Goal: Task Accomplishment & Management: Manage account settings

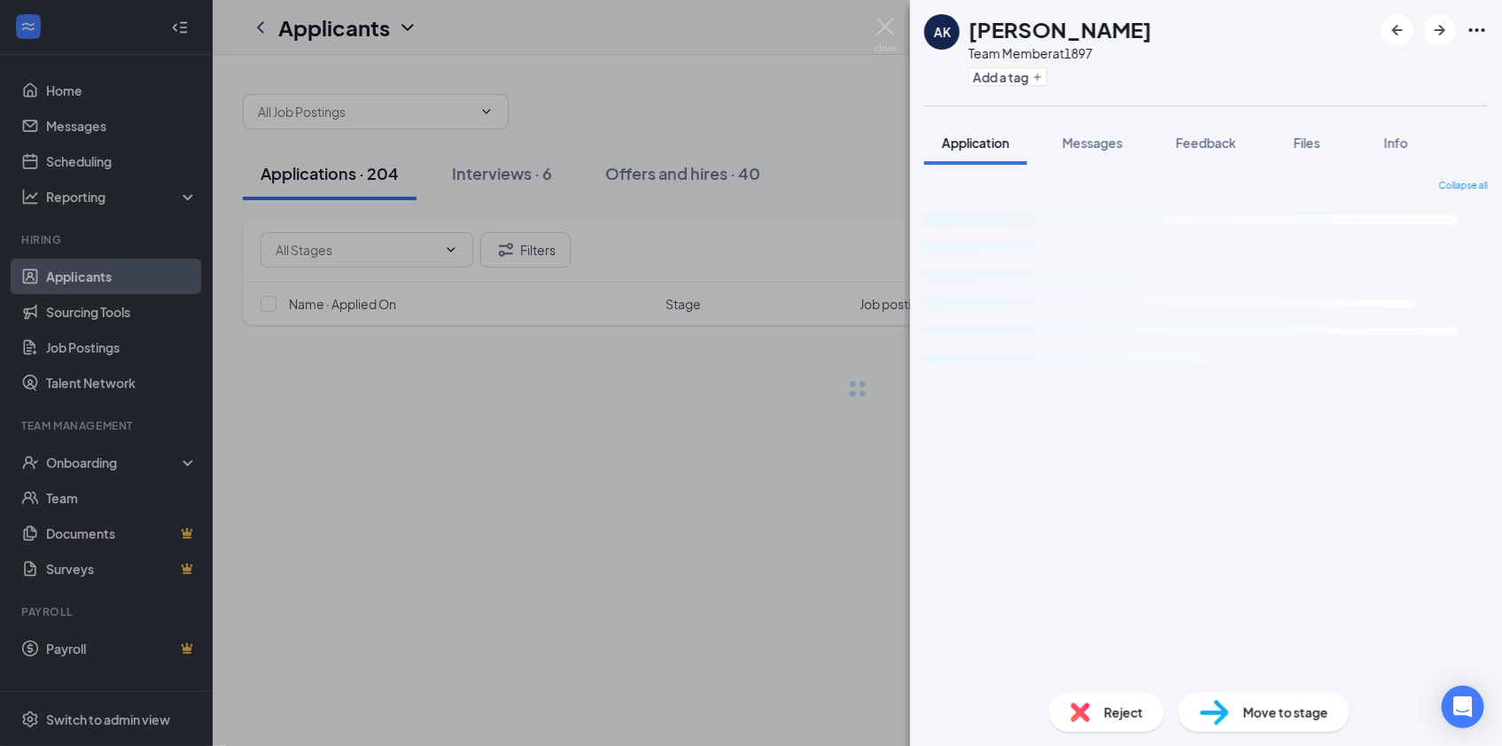
drag, startPoint x: 917, startPoint y: 169, endPoint x: 780, endPoint y: 397, distance: 265.4
click at [917, 170] on div "Collapse all Loading interface..." at bounding box center [1206, 422] width 592 height 514
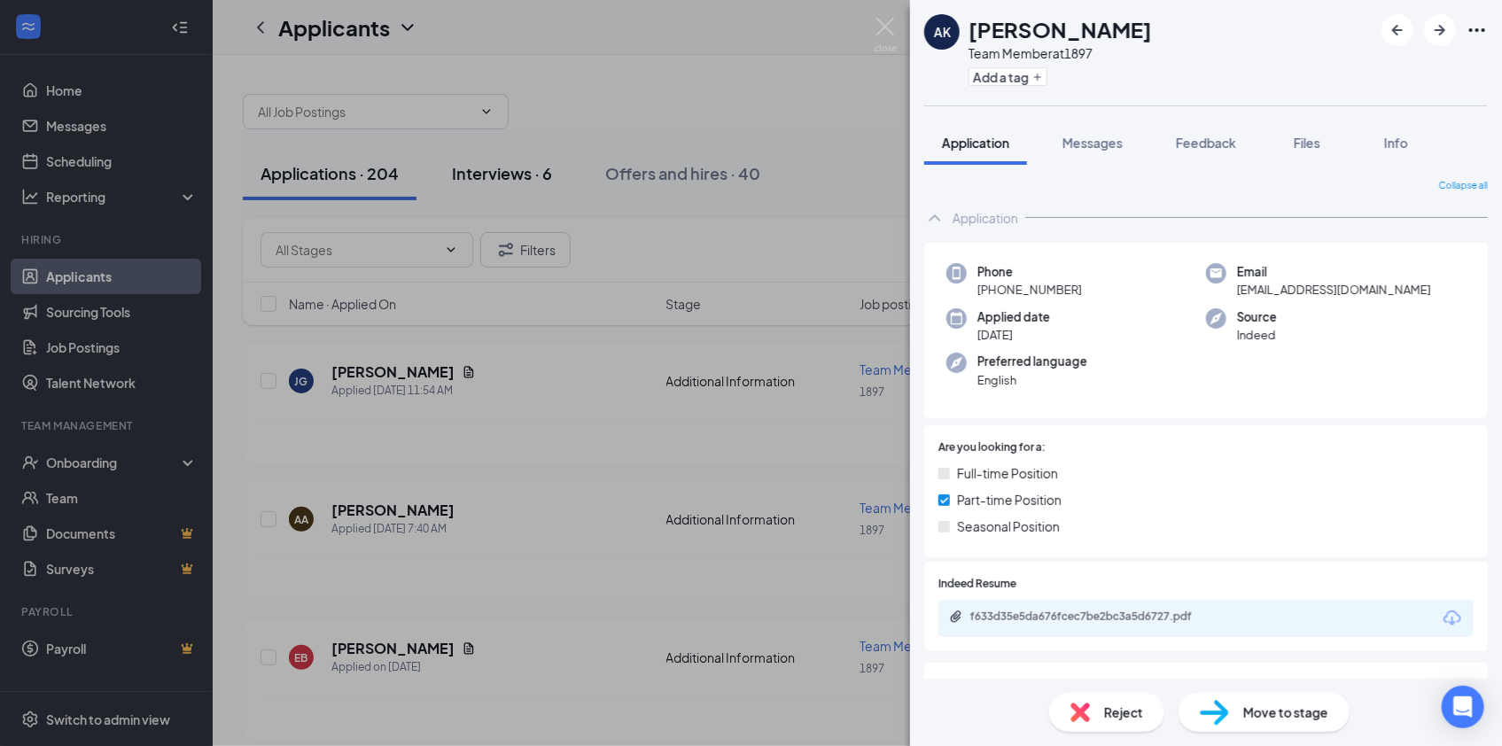
drag, startPoint x: 534, startPoint y: 162, endPoint x: 526, endPoint y: 182, distance: 21.1
click at [532, 167] on div "AK [PERSON_NAME] Team Member at 1897 Add a tag Application Messages Feedback Fi…" at bounding box center [751, 373] width 1502 height 746
click at [525, 182] on div "Interviews · 6" at bounding box center [502, 173] width 100 height 22
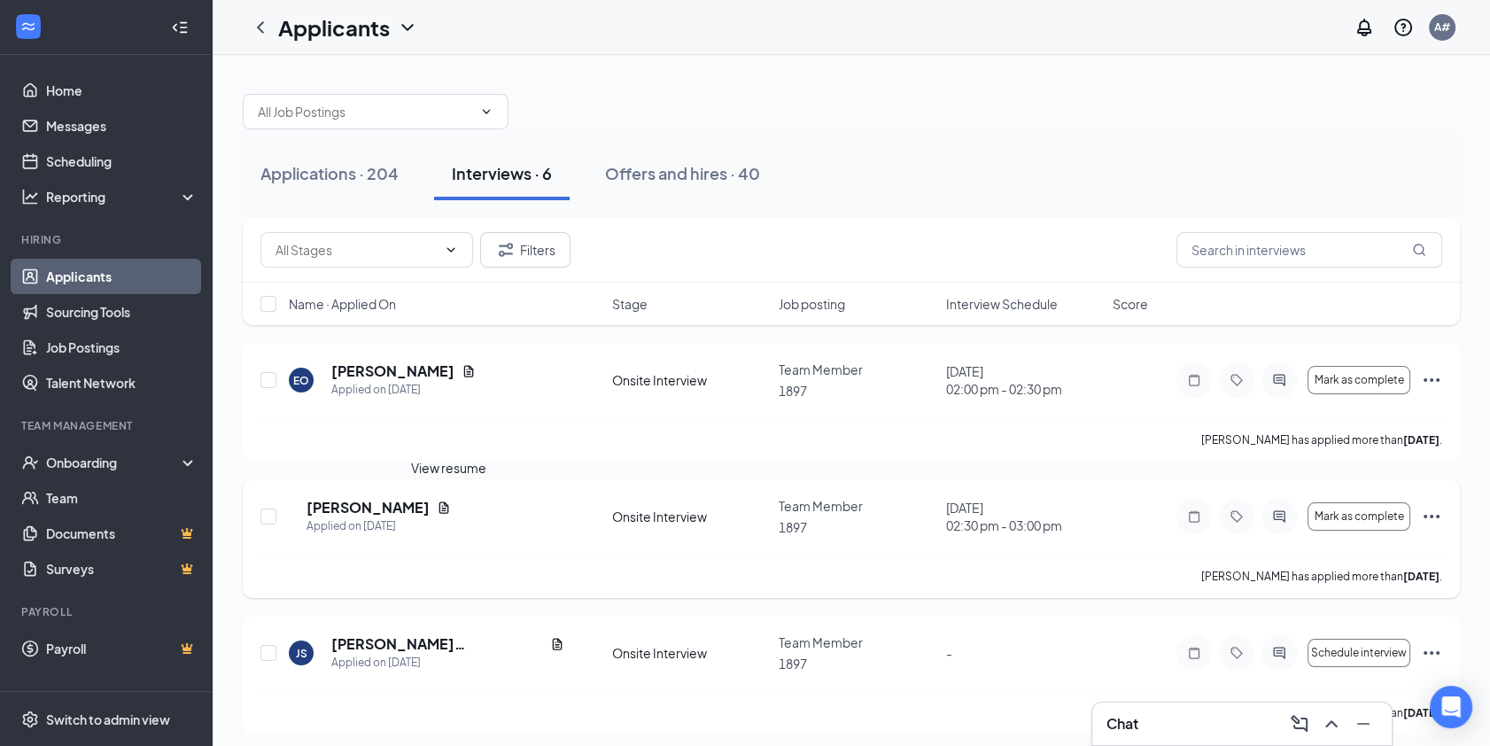
click at [448, 503] on icon "Document" at bounding box center [444, 508] width 14 height 14
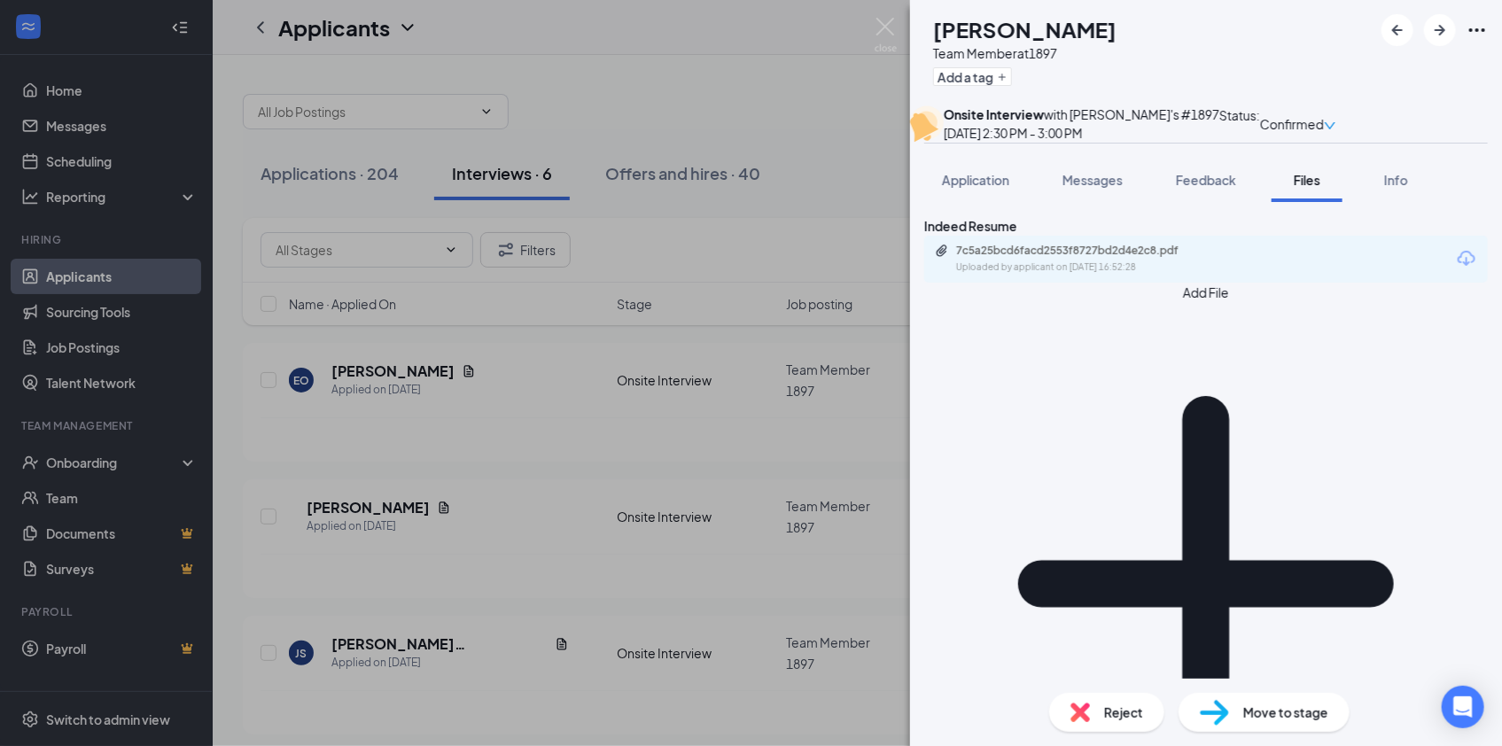
click at [1455, 269] on icon "Download" at bounding box center [1465, 258] width 21 height 21
drag, startPoint x: 1019, startPoint y: 204, endPoint x: 1072, endPoint y: 248, distance: 69.2
click at [1019, 202] on button "Application" at bounding box center [975, 180] width 103 height 44
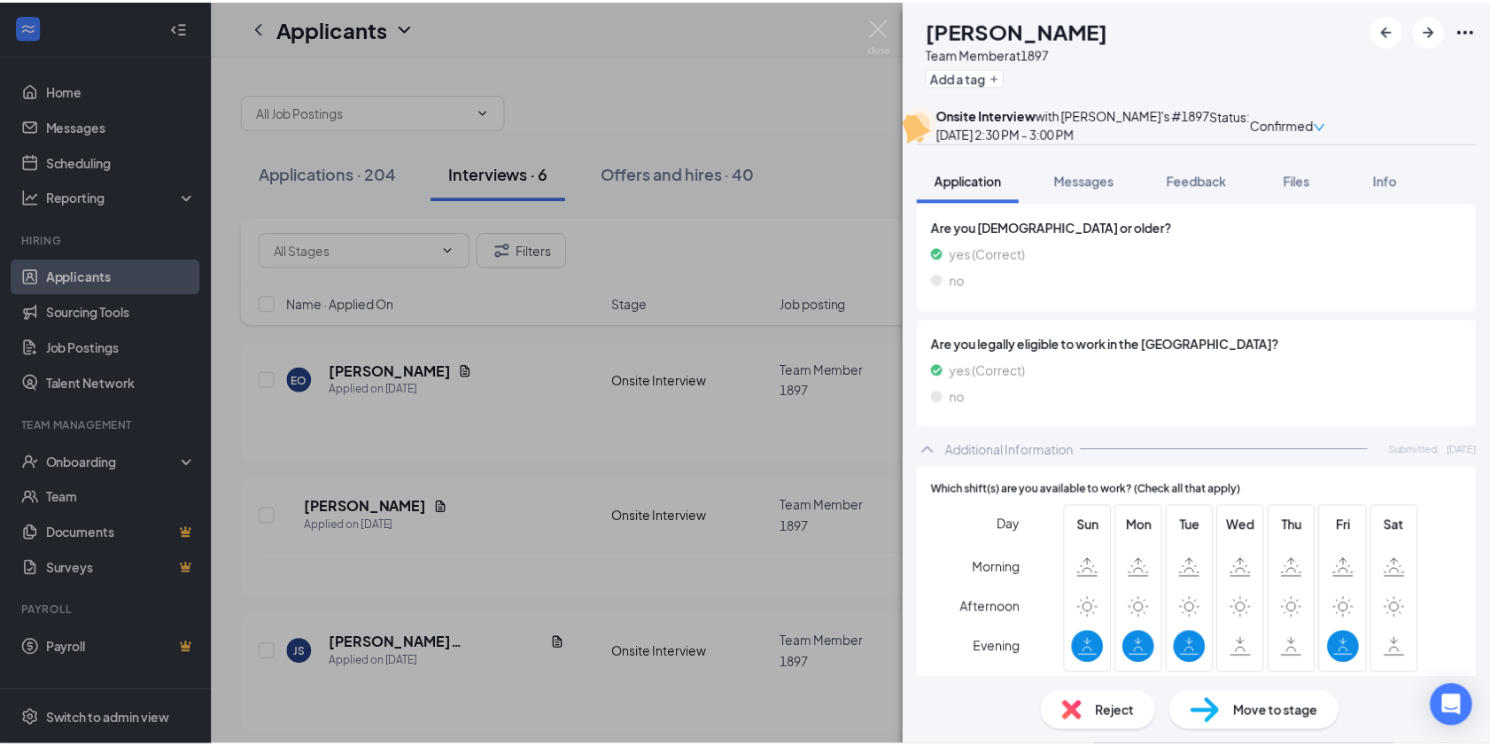
scroll to position [644, 0]
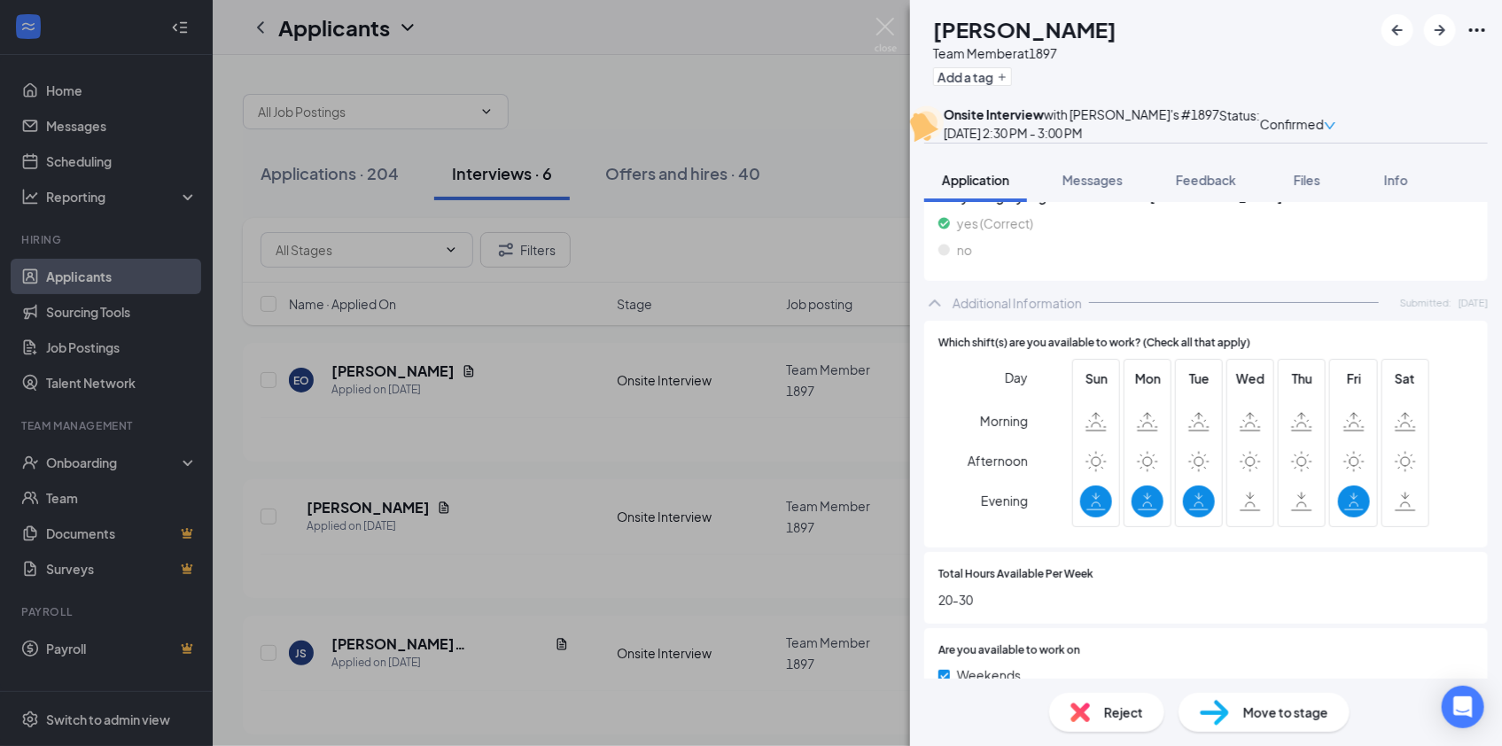
click at [796, 333] on div "DJ [PERSON_NAME] Team Member at 1897 Add a tag Onsite Interview with [PERSON_NA…" at bounding box center [751, 373] width 1502 height 746
